Goal: Task Accomplishment & Management: Manage account settings

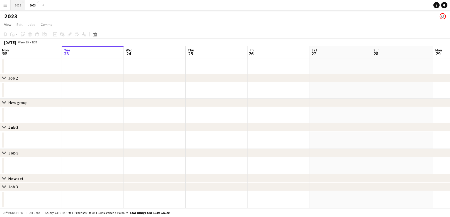
click at [18, 3] on button "2025 Close" at bounding box center [18, 5] width 15 height 10
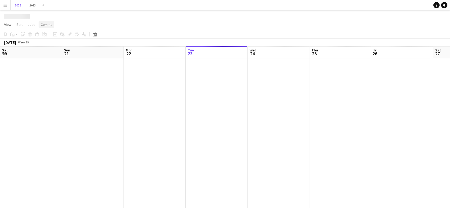
scroll to position [0, 124]
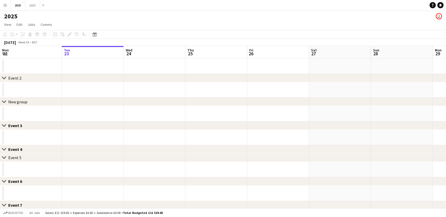
click at [3, 5] on button "Menu" at bounding box center [5, 5] width 10 height 10
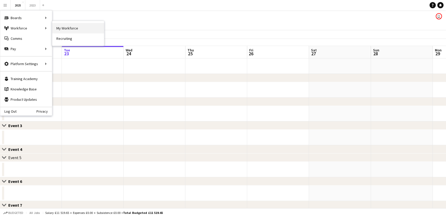
click at [68, 29] on link "My Workforce" at bounding box center [78, 28] width 52 height 10
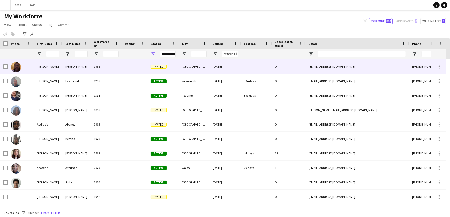
click at [209, 64] on div "[GEOGRAPHIC_DATA]" at bounding box center [194, 67] width 31 height 14
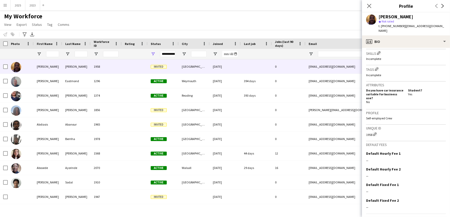
scroll to position [179, 0]
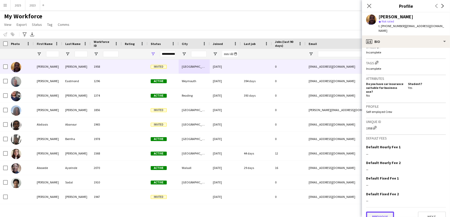
click at [382, 212] on button "Previous" at bounding box center [380, 217] width 28 height 10
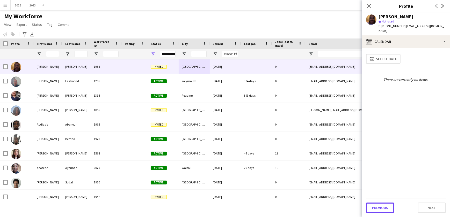
click at [382, 210] on button "Previous" at bounding box center [380, 208] width 28 height 10
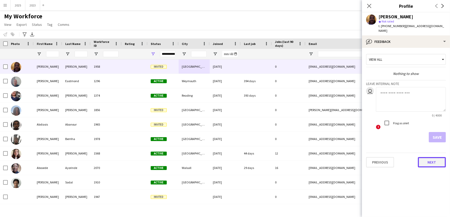
click at [432, 157] on button "Next" at bounding box center [432, 162] width 28 height 10
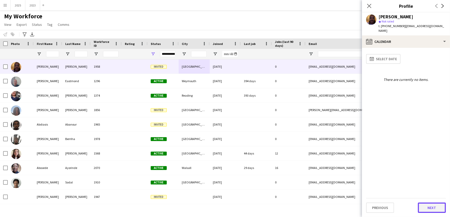
click at [432, 205] on button "Next" at bounding box center [432, 208] width 28 height 10
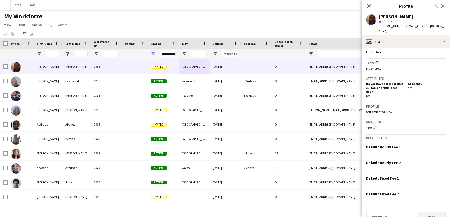
drag, startPoint x: 427, startPoint y: 198, endPoint x: 428, endPoint y: 204, distance: 5.4
click at [428, 204] on app-crew-profile-bio "Open photos pop-in Gender [DEMOGRAPHIC_DATA] Birthday [DEMOGRAPHIC_DATA] (20 ye…" at bounding box center [406, 132] width 88 height 169
click at [428, 212] on button "Next" at bounding box center [432, 217] width 28 height 10
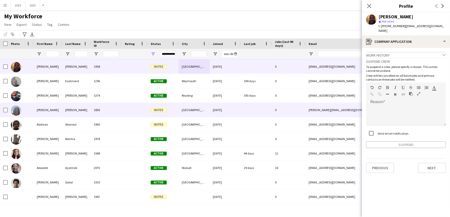
click at [153, 111] on span "Invited" at bounding box center [159, 110] width 16 height 4
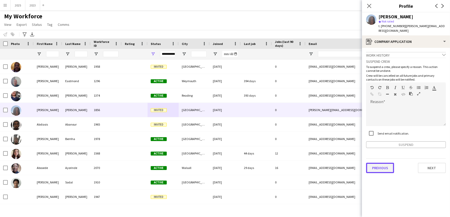
click at [384, 170] on button "Previous" at bounding box center [380, 168] width 28 height 10
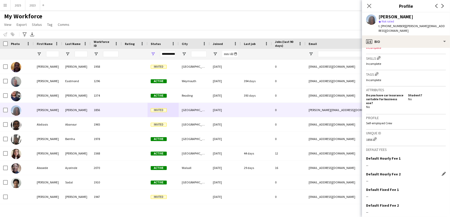
scroll to position [184, 0]
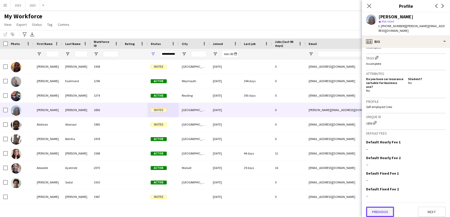
click at [385, 207] on button "Previous" at bounding box center [380, 212] width 28 height 10
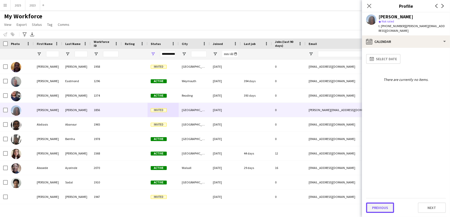
click at [380, 207] on button "Previous" at bounding box center [380, 208] width 28 height 10
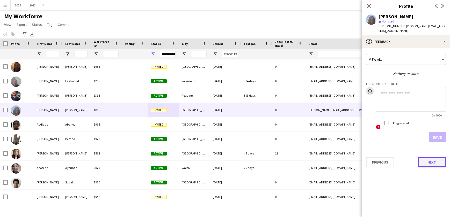
click at [440, 165] on button "Next" at bounding box center [432, 162] width 28 height 10
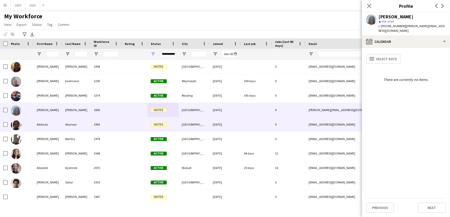
click at [98, 122] on div "1965" at bounding box center [106, 124] width 31 height 14
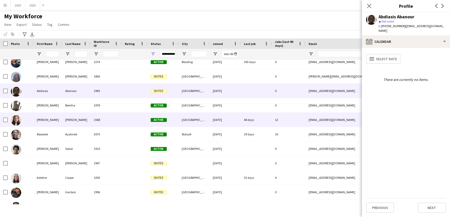
scroll to position [47, 0]
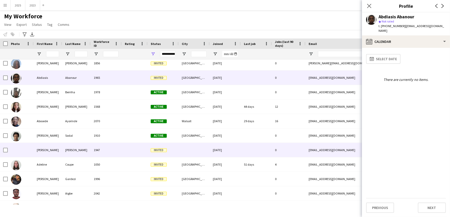
click at [91, 153] on div "1947" at bounding box center [106, 150] width 31 height 14
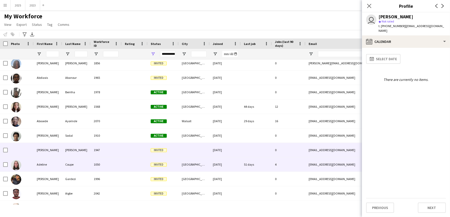
click at [94, 161] on div "1050" at bounding box center [106, 165] width 31 height 14
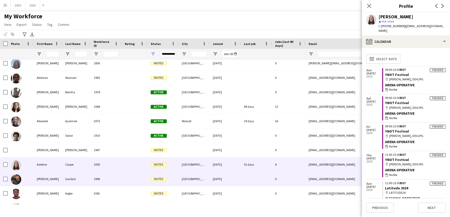
click at [107, 172] on div "1996" at bounding box center [106, 179] width 31 height 14
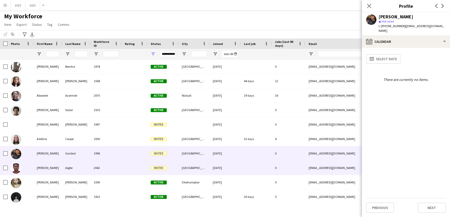
scroll to position [94, 0]
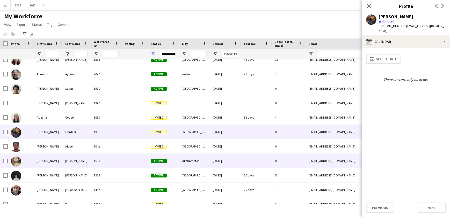
click at [110, 153] on div "2042" at bounding box center [106, 146] width 31 height 14
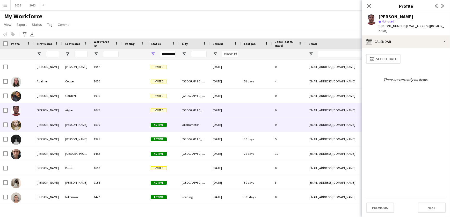
scroll to position [165, 0]
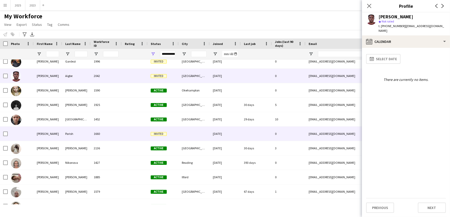
click at [93, 135] on div "1660" at bounding box center [106, 134] width 31 height 14
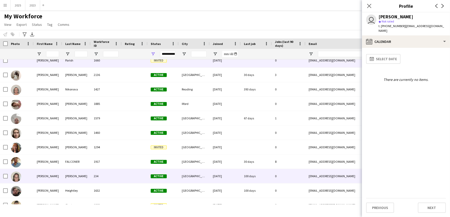
scroll to position [259, 0]
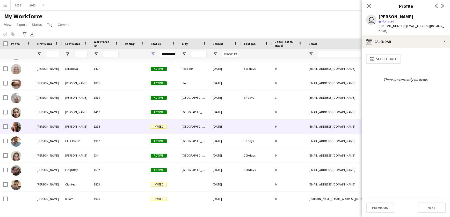
click at [104, 127] on div "1294" at bounding box center [106, 127] width 31 height 14
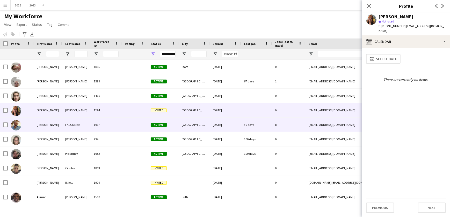
scroll to position [282, 0]
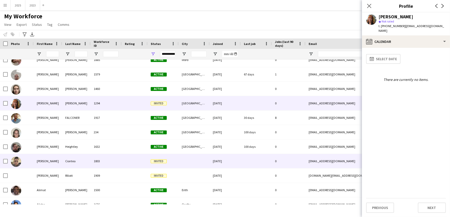
click at [92, 158] on div "1803" at bounding box center [106, 161] width 31 height 14
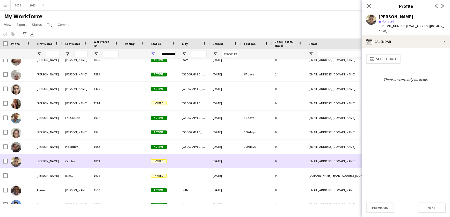
scroll to position [0, 0]
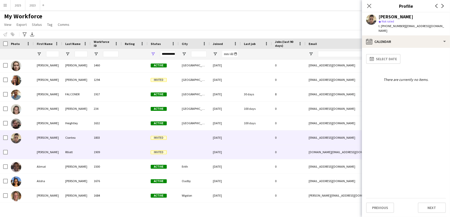
click at [107, 152] on div "1909" at bounding box center [106, 152] width 31 height 14
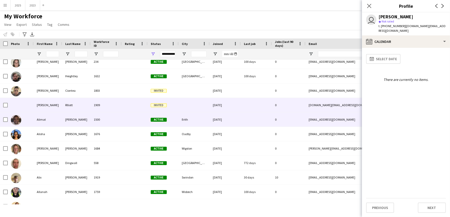
click at [86, 121] on div "[PERSON_NAME]" at bounding box center [76, 120] width 28 height 14
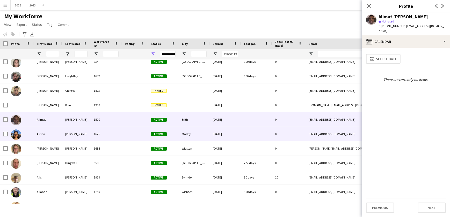
click at [87, 132] on div "[PERSON_NAME]" at bounding box center [76, 134] width 28 height 14
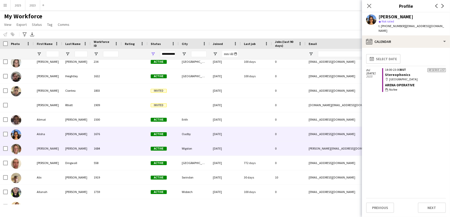
click at [88, 148] on div "[PERSON_NAME]" at bounding box center [76, 149] width 28 height 14
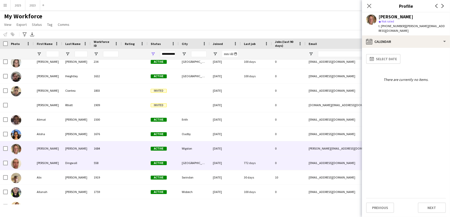
click at [89, 163] on div "Dingwall" at bounding box center [76, 163] width 28 height 14
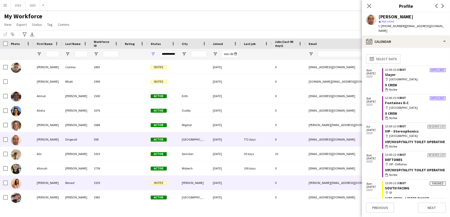
click at [130, 181] on div at bounding box center [135, 183] width 26 height 14
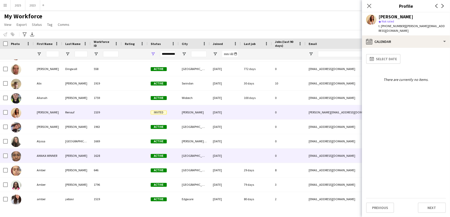
click at [163, 154] on span "Active" at bounding box center [159, 156] width 16 height 4
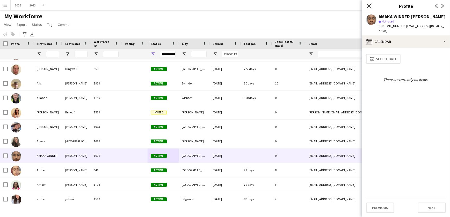
click at [368, 6] on icon "Close pop-in" at bounding box center [368, 5] width 5 height 5
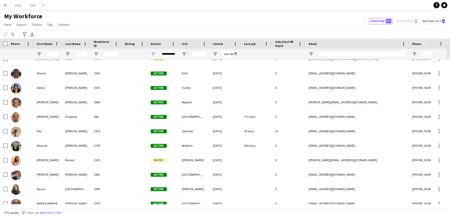
scroll to position [447, 0]
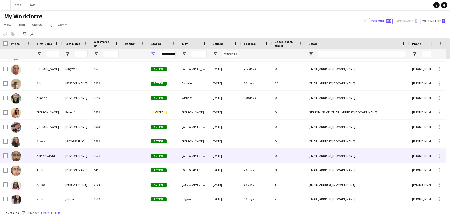
click at [189, 155] on div "[GEOGRAPHIC_DATA], [GEOGRAPHIC_DATA]" at bounding box center [194, 156] width 31 height 14
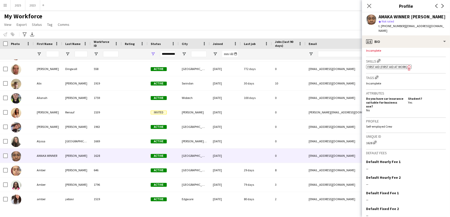
scroll to position [184, 0]
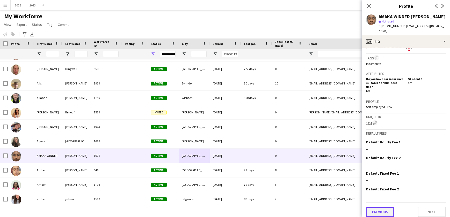
click at [381, 207] on button "Previous" at bounding box center [380, 212] width 28 height 10
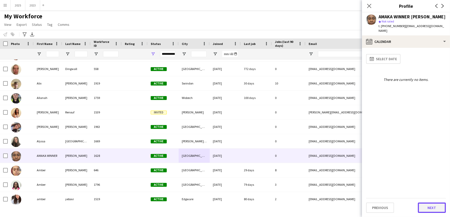
click at [431, 210] on button "Next" at bounding box center [432, 208] width 28 height 10
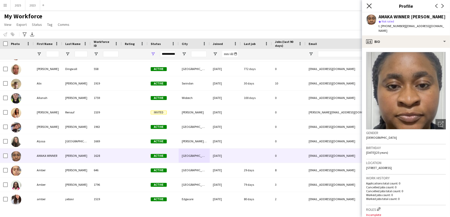
click at [371, 5] on icon "Close pop-in" at bounding box center [368, 5] width 5 height 5
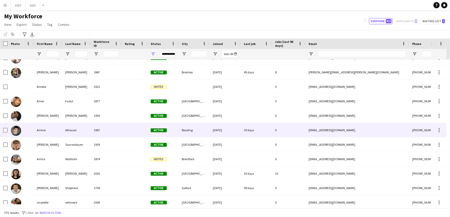
scroll to position [0, 0]
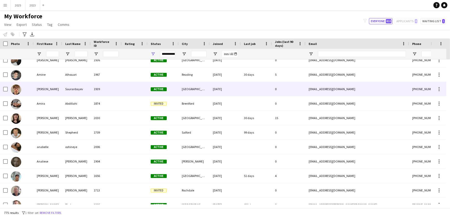
click at [272, 89] on div "0" at bounding box center [289, 89] width 34 height 14
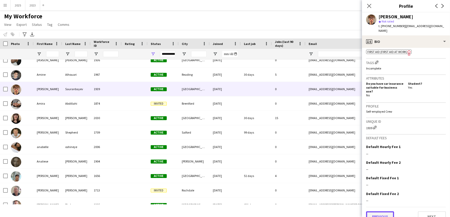
click at [384, 212] on button "Previous" at bounding box center [380, 217] width 28 height 10
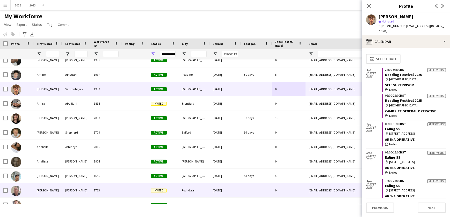
click at [166, 190] on span "Invited" at bounding box center [159, 191] width 16 height 4
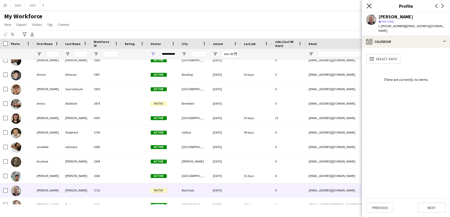
click at [370, 5] on icon at bounding box center [368, 5] width 5 height 5
